Goal: Obtain resource: Download file/media

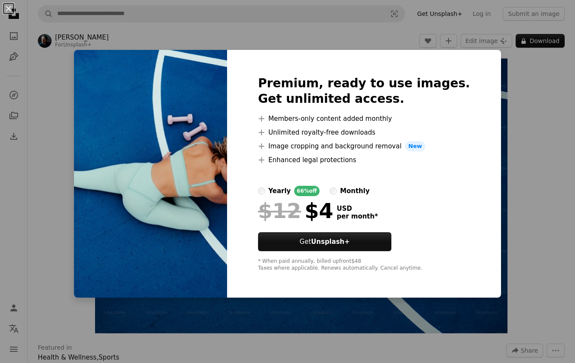
click at [500, 124] on div "An X shape Premium, ready to use images. Get unlimited access. A plus sign Memb…" at bounding box center [287, 181] width 575 height 363
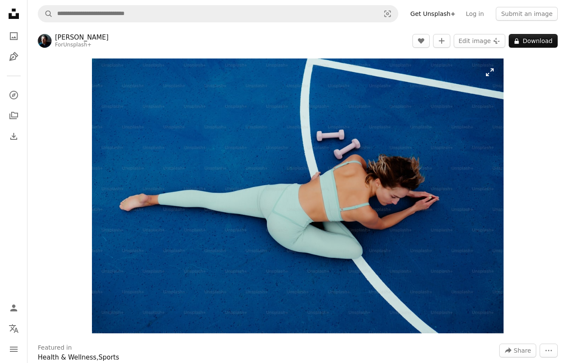
click at [493, 73] on img "Zoom in on this image" at bounding box center [298, 195] width 412 height 275
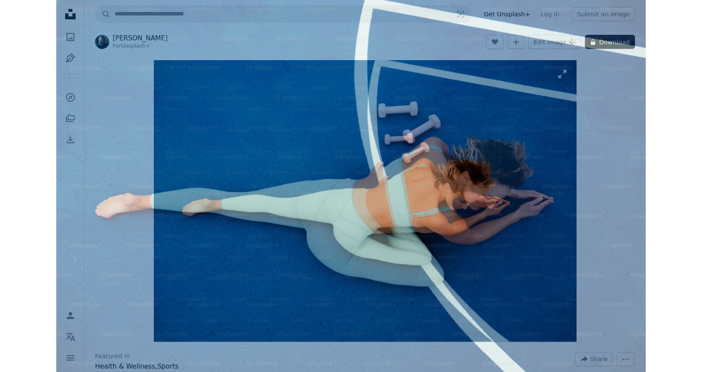
scroll to position [6, 0]
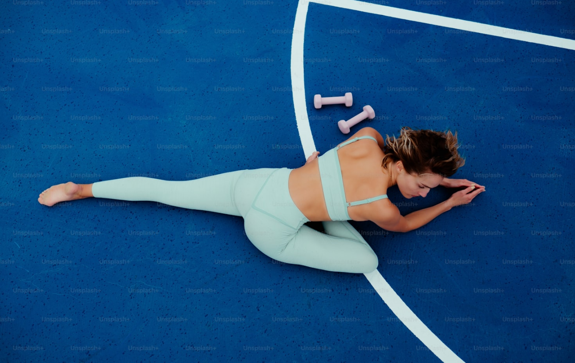
click at [493, 73] on img "Zoom out on this image" at bounding box center [287, 185] width 575 height 384
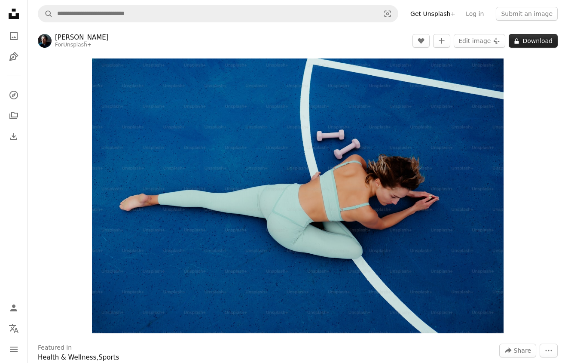
click at [534, 42] on button "A lock Download" at bounding box center [533, 41] width 49 height 14
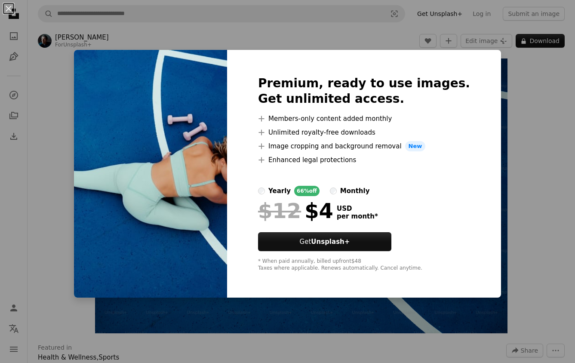
click at [505, 165] on div "An X shape Premium, ready to use images. Get unlimited access. A plus sign Memb…" at bounding box center [287, 181] width 575 height 363
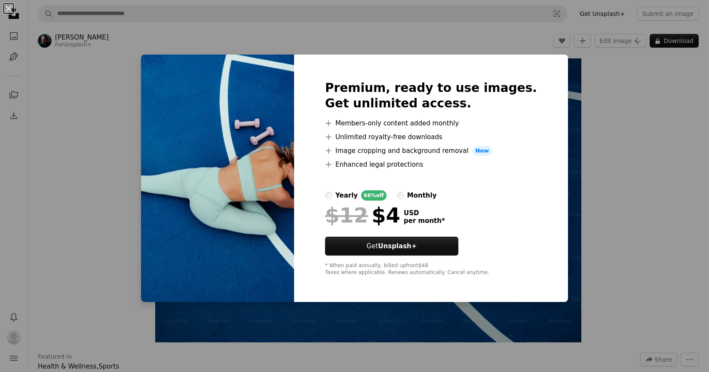
click at [582, 112] on div "An X shape Premium, ready to use images. Get unlimited access. A plus sign Memb…" at bounding box center [354, 186] width 709 height 372
